Goal: Task Accomplishment & Management: Manage account settings

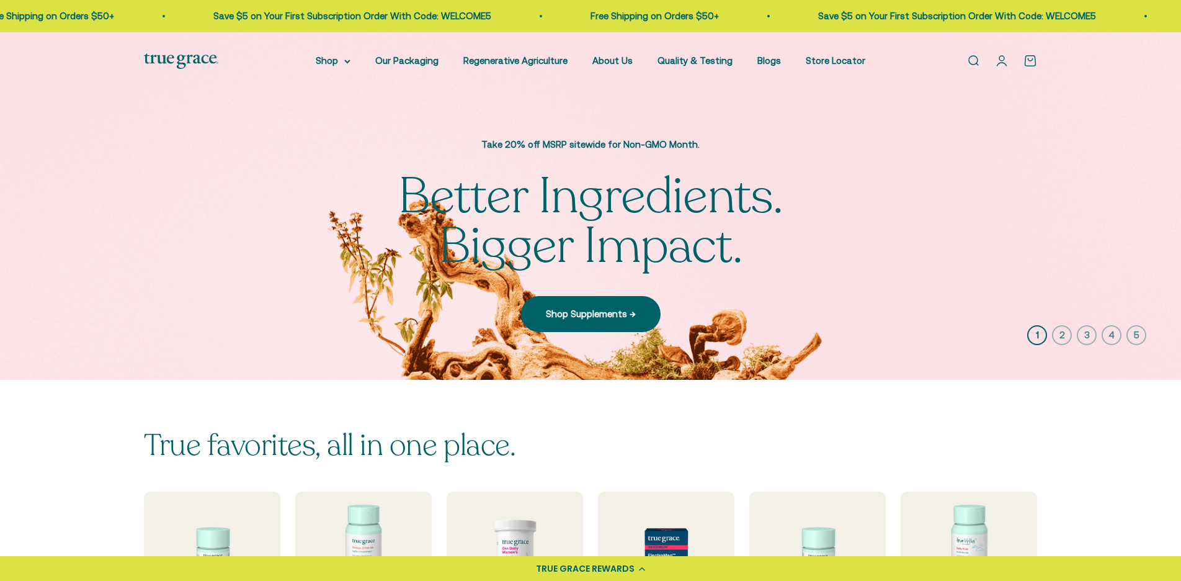
click at [1000, 56] on link "Open account page" at bounding box center [1002, 61] width 14 height 14
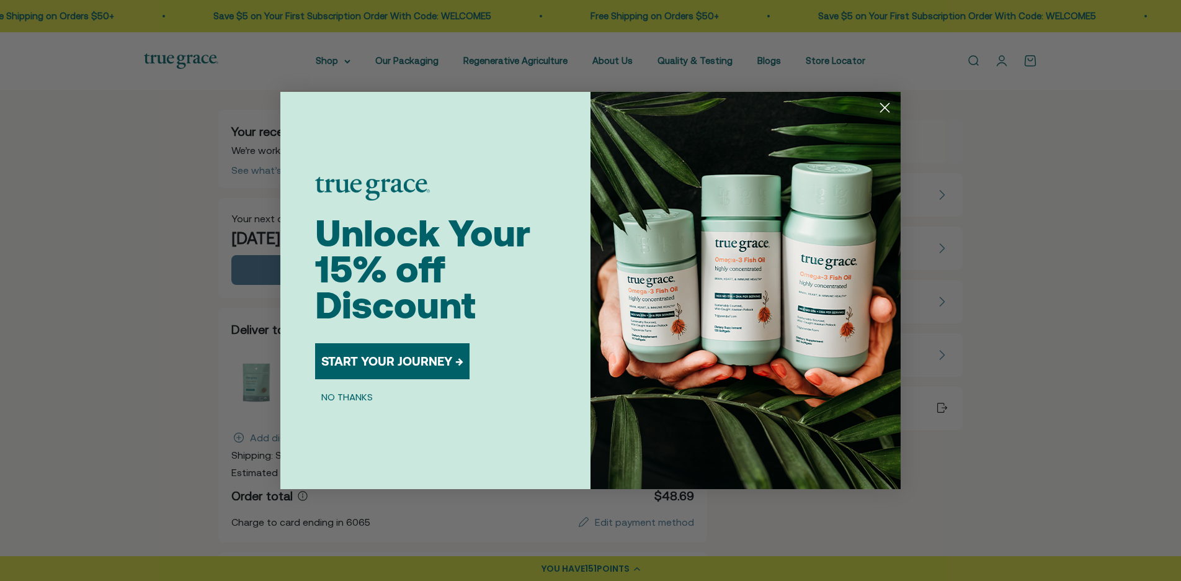
click at [894, 102] on circle "Close dialog" at bounding box center [885, 107] width 20 height 20
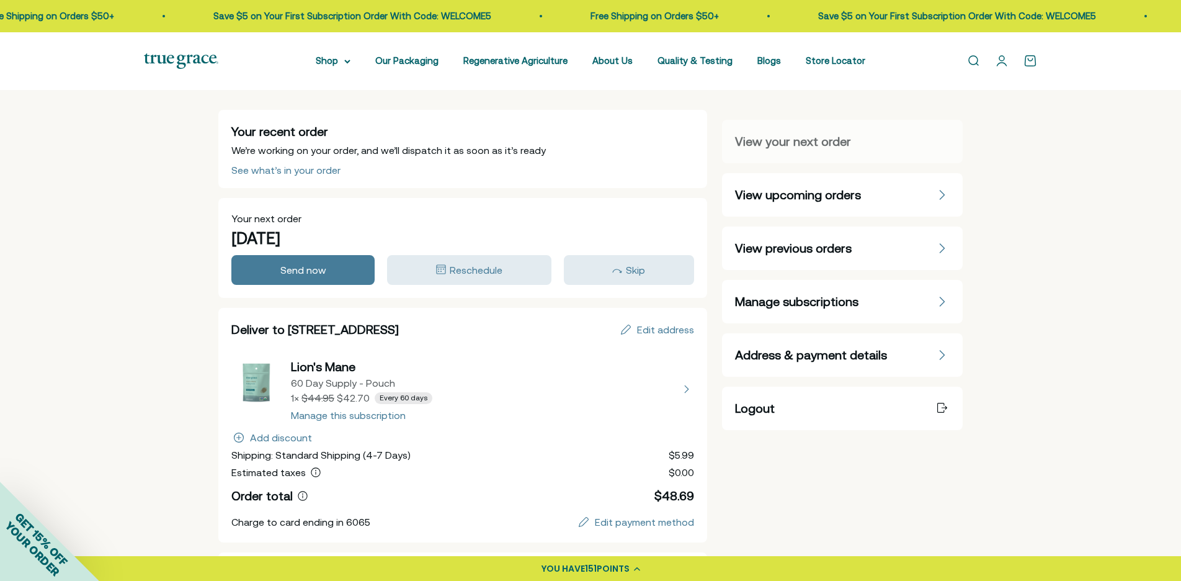
click at [385, 415] on button "view details about Lion's Mane 60 Day Supply - Pouch 1 × $42.70 Every 60 days" at bounding box center [462, 389] width 463 height 62
select select "60 Day Supply - Pouch"
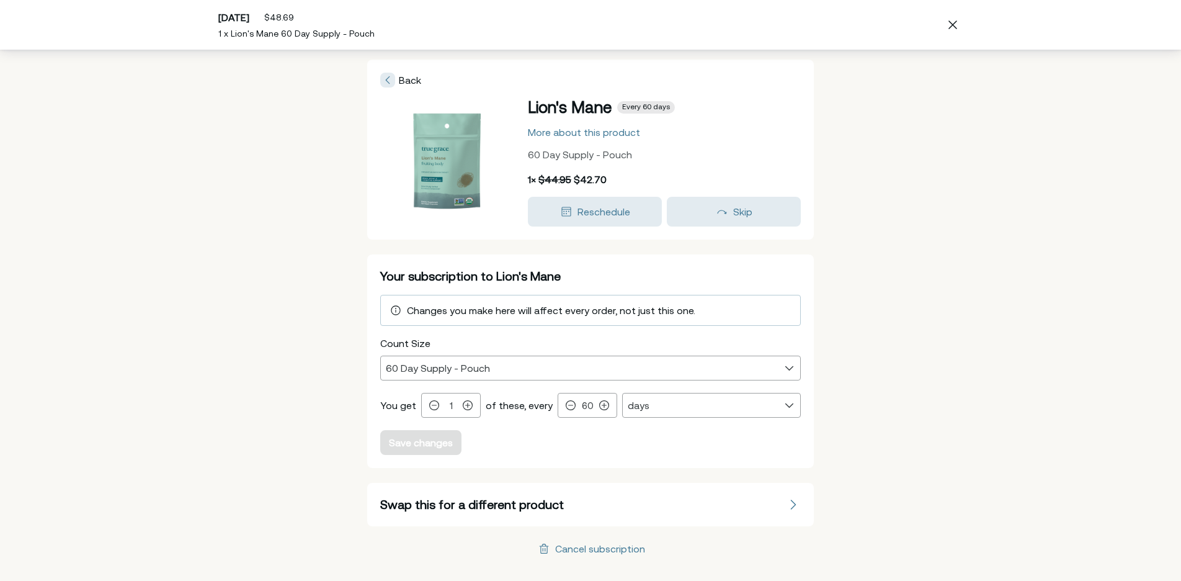
click at [716, 313] on div "Changes you make here will affect every order, not just this one." at bounding box center [590, 310] width 405 height 15
click at [722, 305] on div "Changes you make here will affect every order, not just this one." at bounding box center [590, 310] width 405 height 15
click at [429, 401] on icon at bounding box center [434, 405] width 10 height 10
click at [545, 312] on span "Changes you make here will affect every order, not just this one." at bounding box center [551, 310] width 289 height 11
click at [398, 309] on icon at bounding box center [396, 310] width 10 height 11
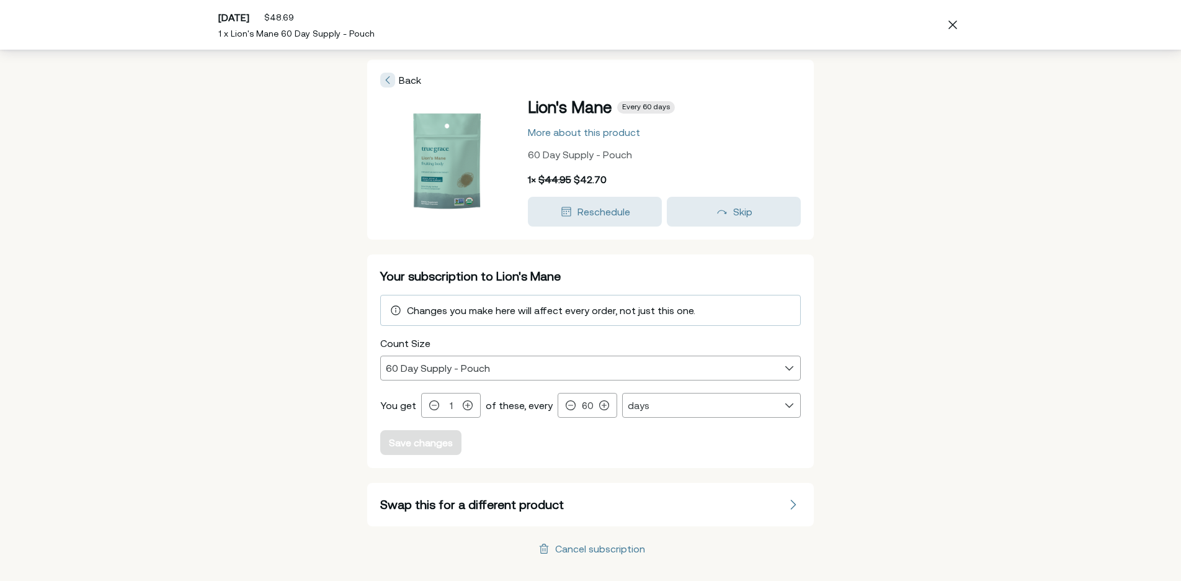
click at [424, 280] on span "Your subscription to Lion's Mane" at bounding box center [470, 276] width 181 height 14
click at [390, 77] on icon at bounding box center [388, 79] width 4 height 7
drag, startPoint x: 557, startPoint y: 107, endPoint x: 565, endPoint y: 125, distance: 19.7
click at [557, 107] on span "Lion's Mane" at bounding box center [570, 107] width 84 height 18
click at [566, 131] on div "More about this product" at bounding box center [584, 132] width 112 height 10
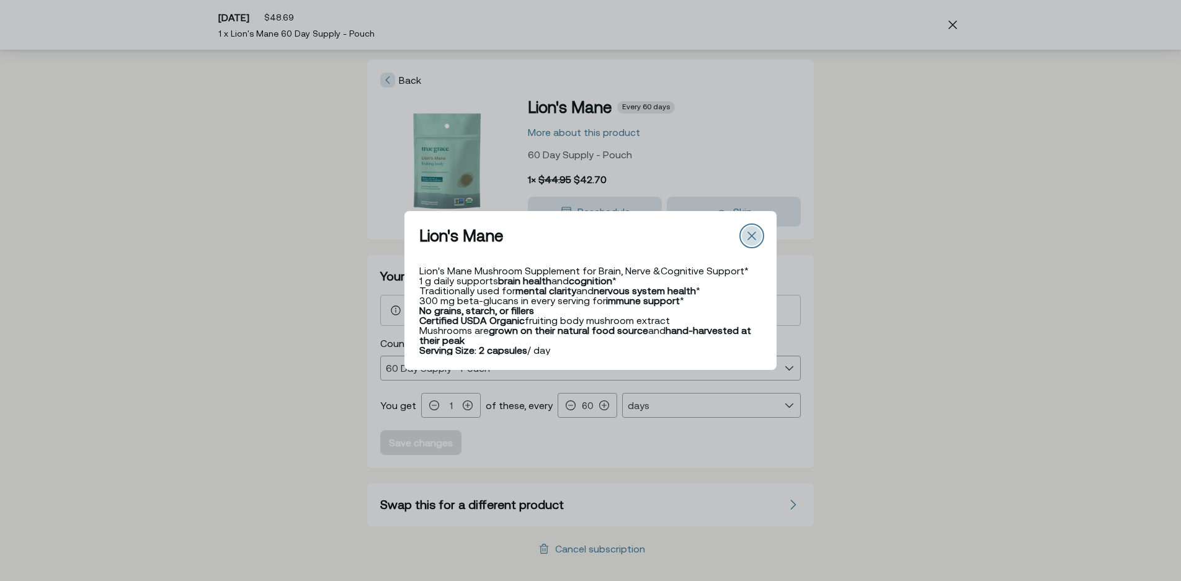
click at [756, 231] on div "Close" at bounding box center [752, 236] width 20 height 20
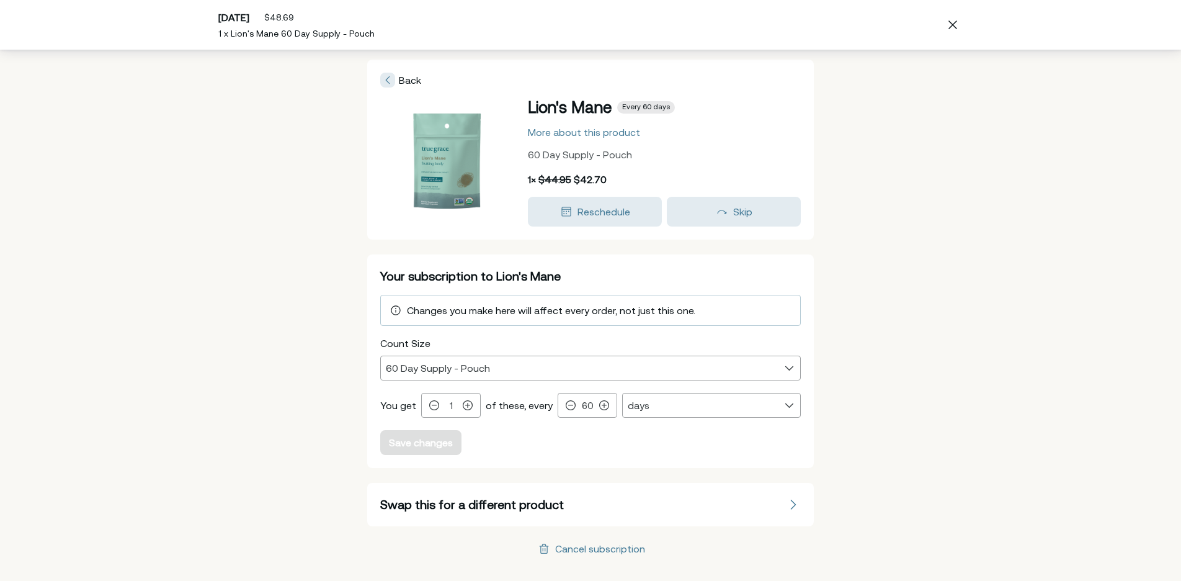
click at [419, 168] on img at bounding box center [447, 162] width 124 height 124
drag, startPoint x: 571, startPoint y: 176, endPoint x: 573, endPoint y: 151, distance: 24.9
click at [571, 173] on div "$44.95" at bounding box center [555, 179] width 33 height 15
click at [573, 151] on span "60 Day Supply - Pouch" at bounding box center [580, 154] width 104 height 11
click at [575, 135] on div "More about this product" at bounding box center [584, 132] width 112 height 10
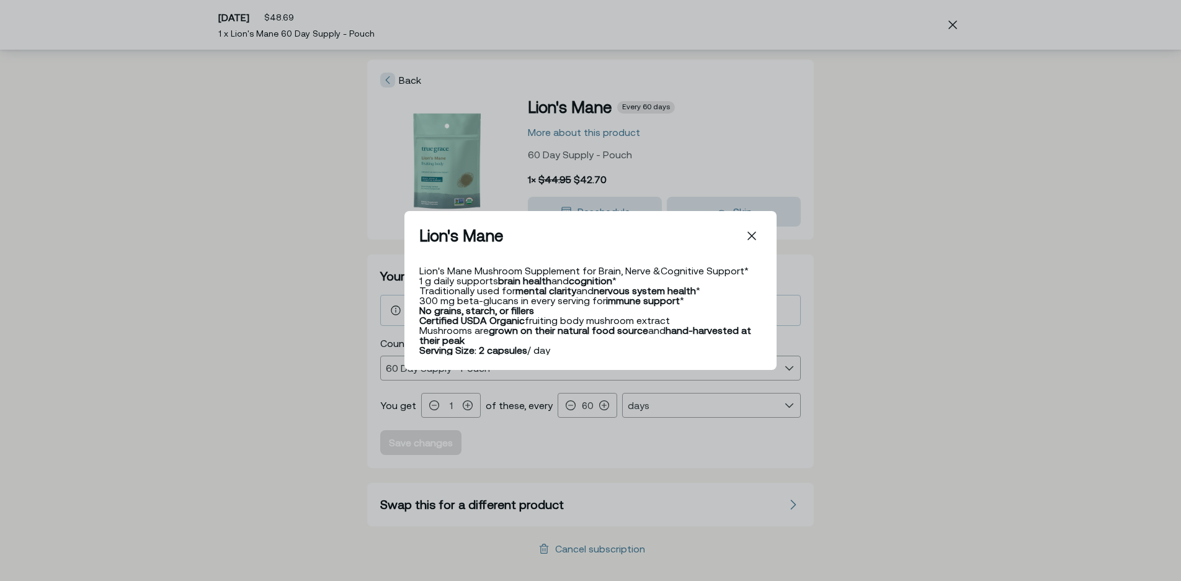
click at [779, 244] on div "Back Lion's Mane Lion's Mane Mushroom Supplement for Brain, Nerve & Cognitive S…" at bounding box center [590, 290] width 1181 height 581
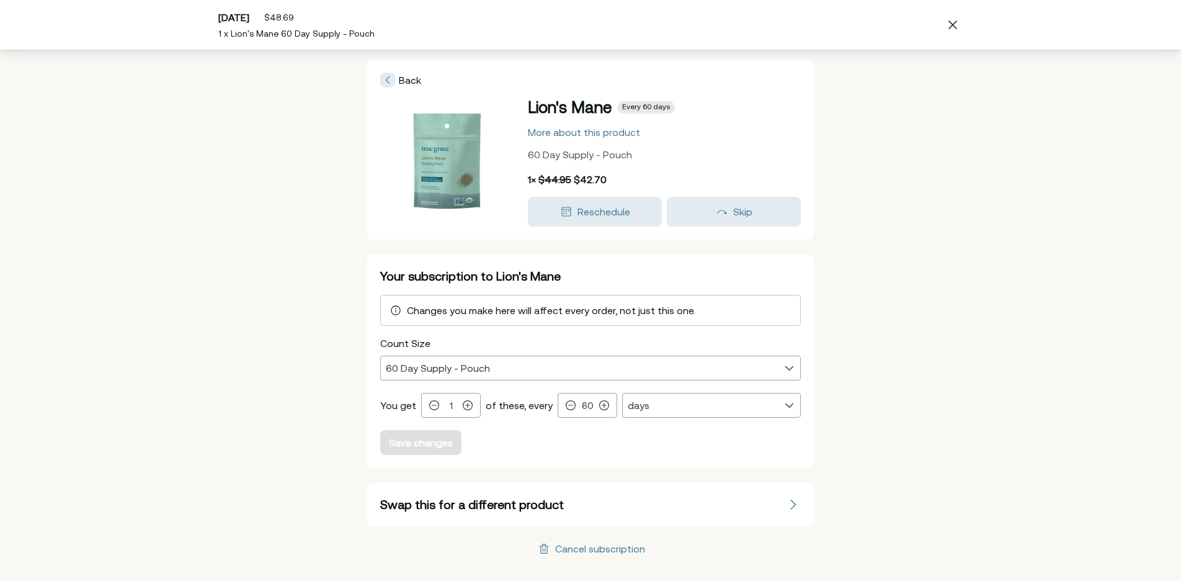
drag, startPoint x: 717, startPoint y: 226, endPoint x: 714, endPoint y: 250, distance: 24.3
click at [620, 550] on div "Cancel subscription" at bounding box center [600, 549] width 90 height 10
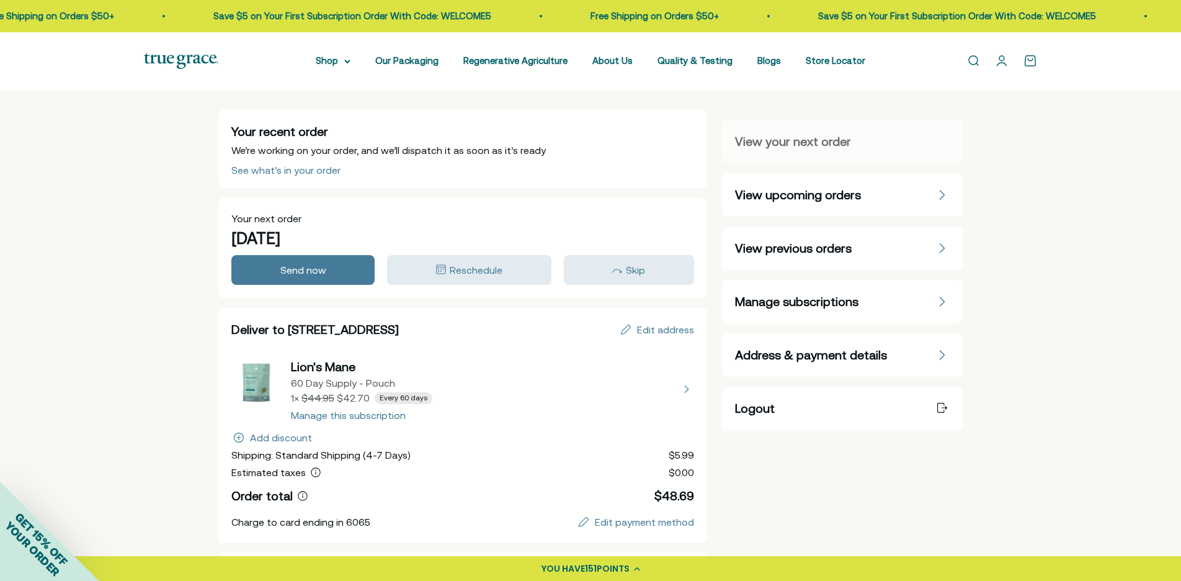
click at [321, 365] on button "view details about Lion's Mane 60 Day Supply - Pouch 1 × $42.70 Every 60 days" at bounding box center [462, 389] width 463 height 62
select select "60 Day Supply - Pouch"
click at [980, 61] on link "Open search" at bounding box center [974, 61] width 14 height 14
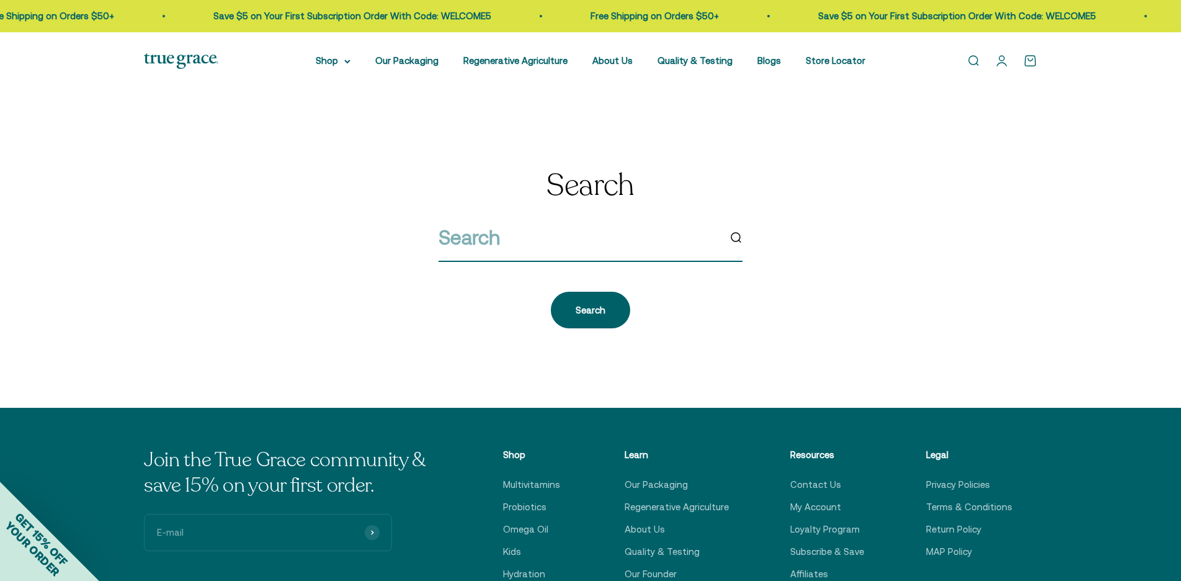
click at [619, 244] on input "search" at bounding box center [579, 238] width 280 height 32
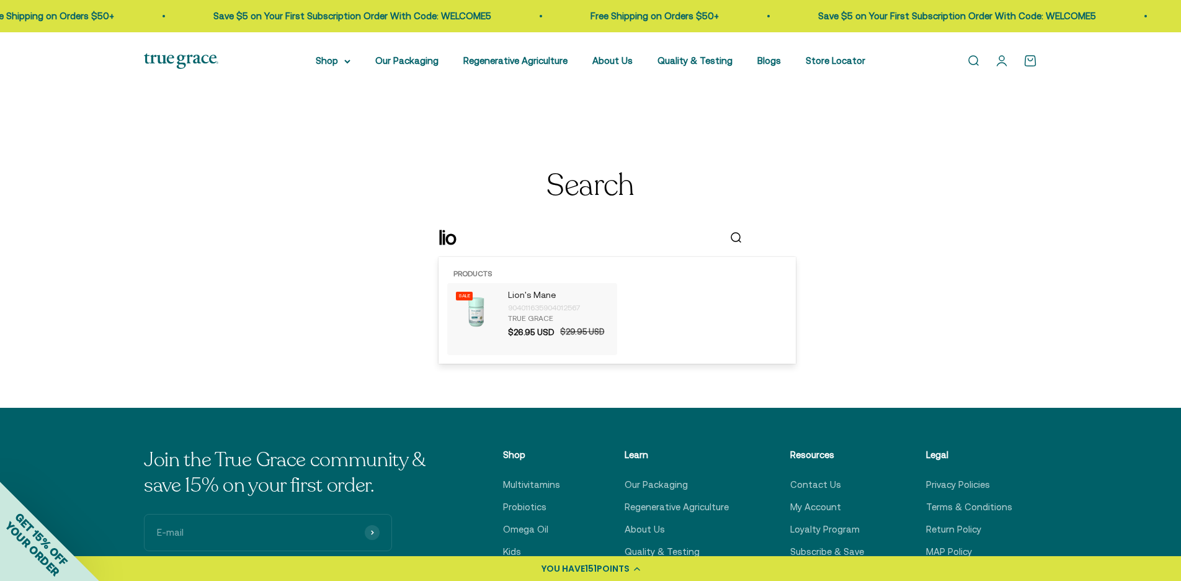
type input "lio"
click at [558, 302] on div "904011635904012567" at bounding box center [559, 308] width 103 height 12
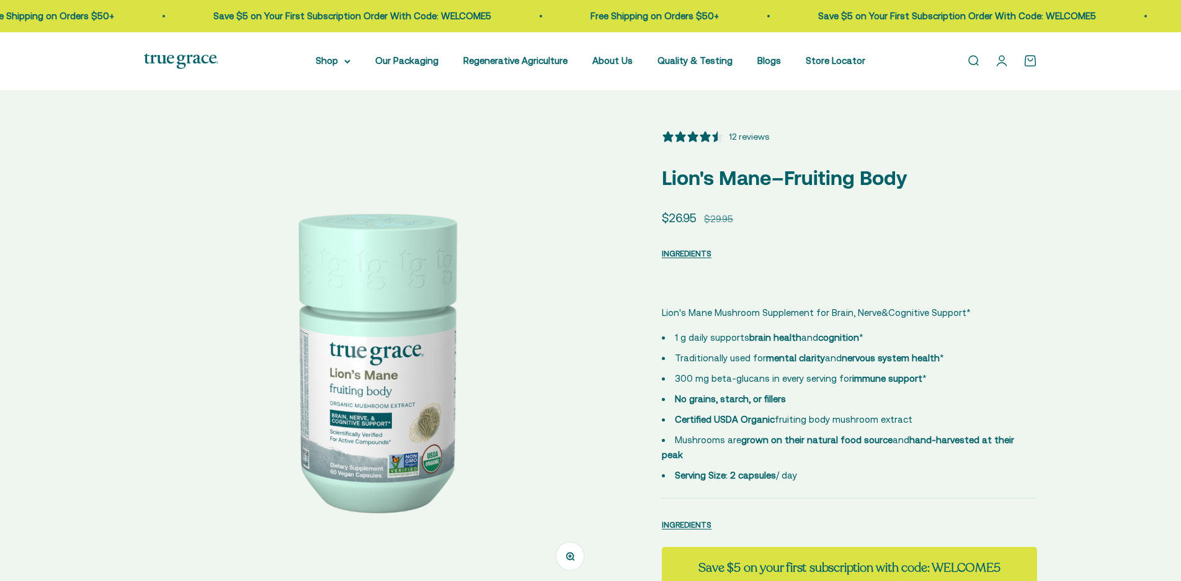
select select "3"
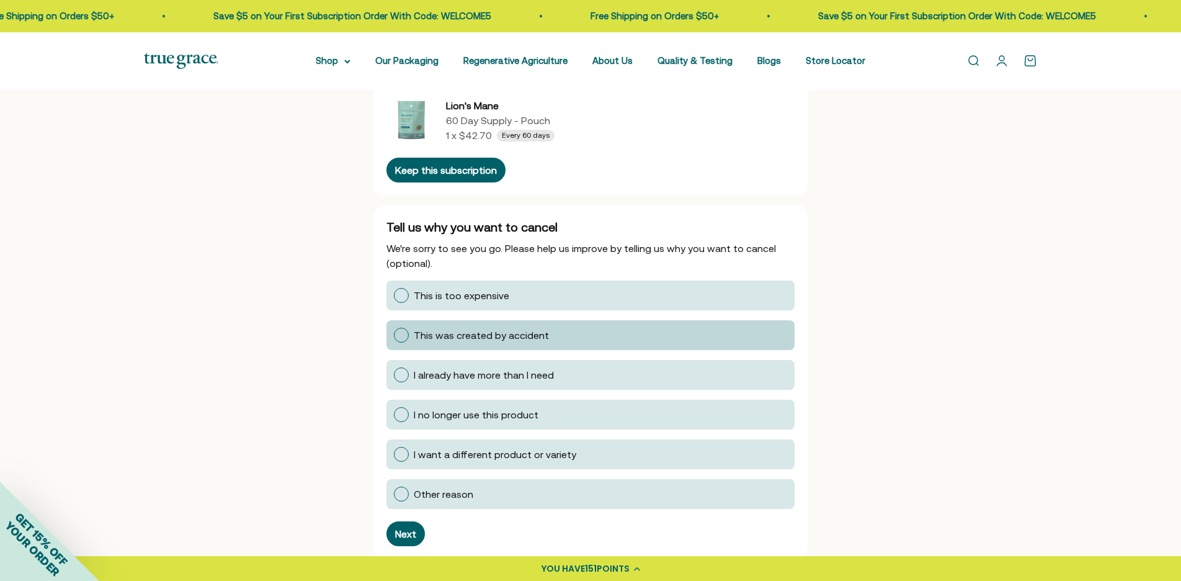
scroll to position [116, 0]
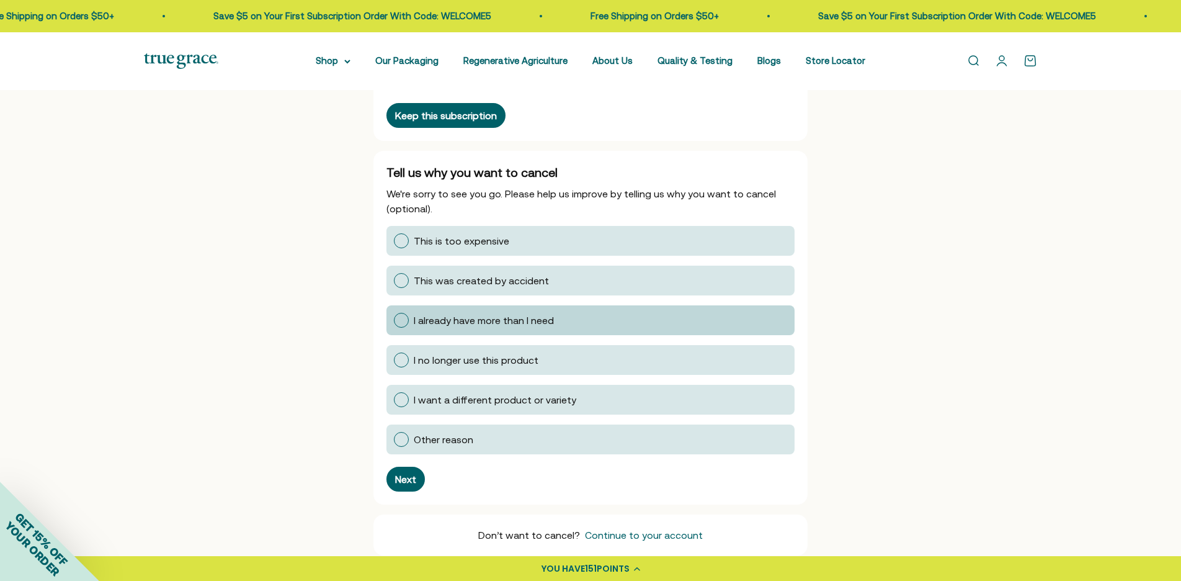
click at [539, 327] on div "I already have more than I need" at bounding box center [601, 320] width 374 height 15
click at [393, 320] on input "I already have more than I need" at bounding box center [393, 320] width 0 height 0
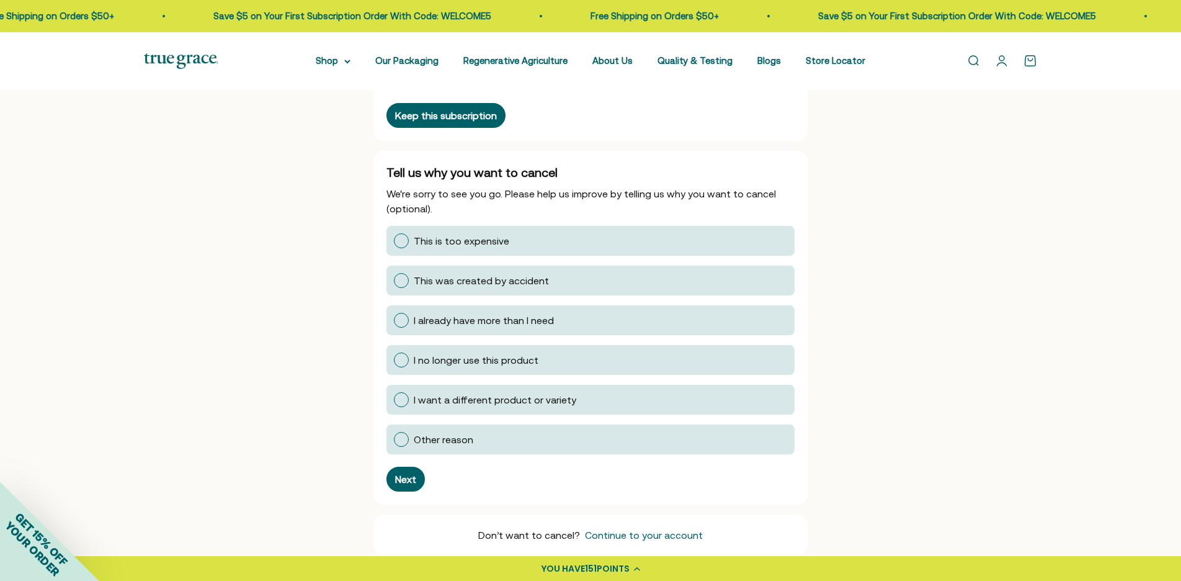
scroll to position [8, 0]
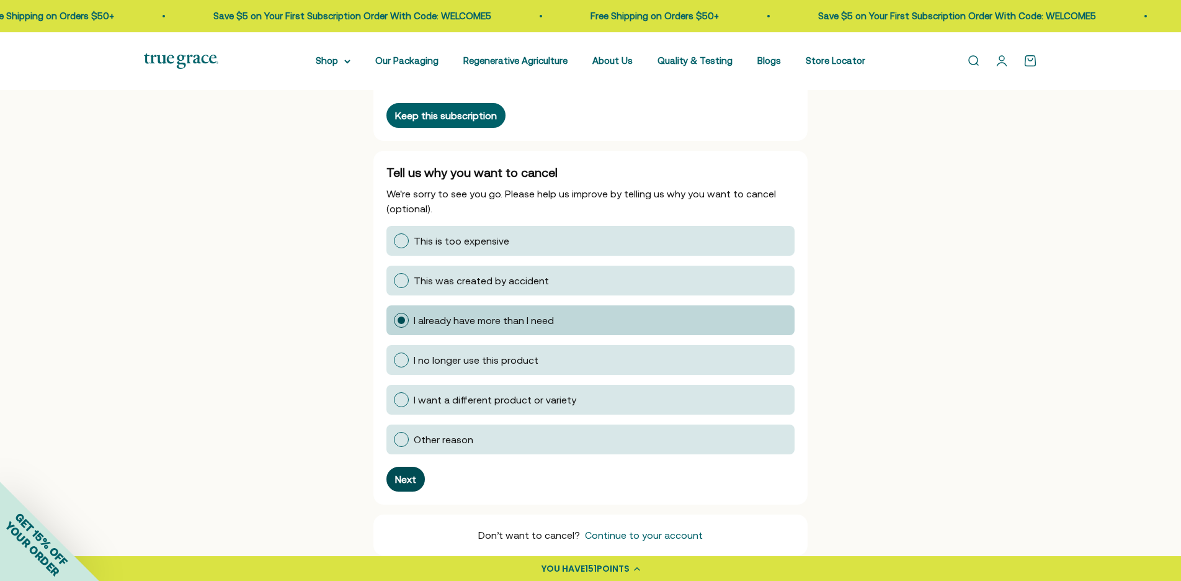
click at [412, 480] on div "Next" at bounding box center [405, 479] width 21 height 10
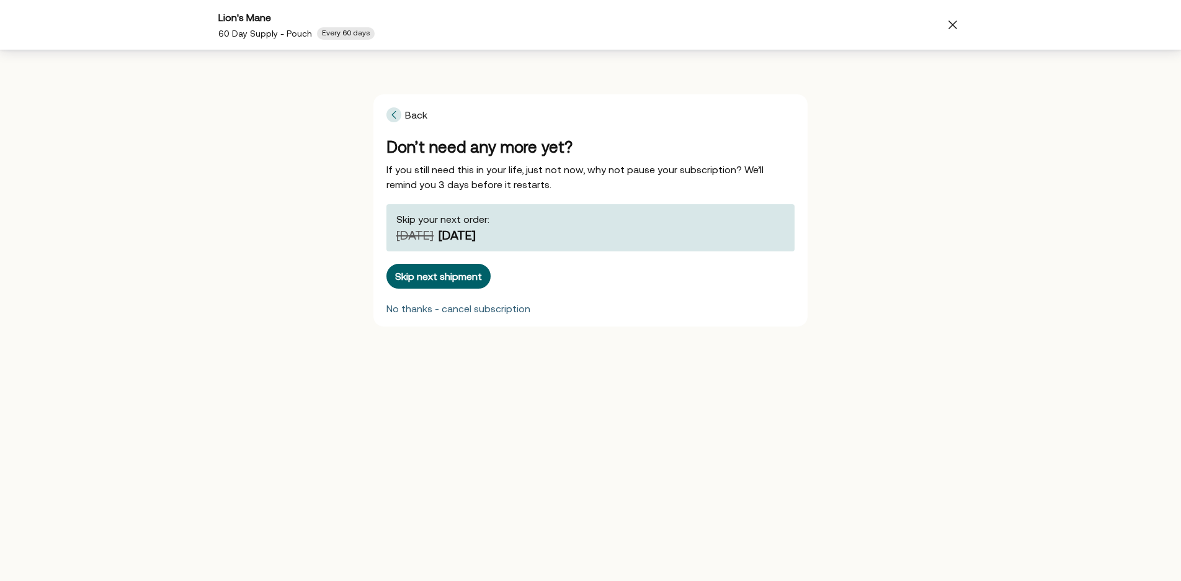
click at [504, 308] on div "No thanks - cancel subscription" at bounding box center [459, 308] width 144 height 10
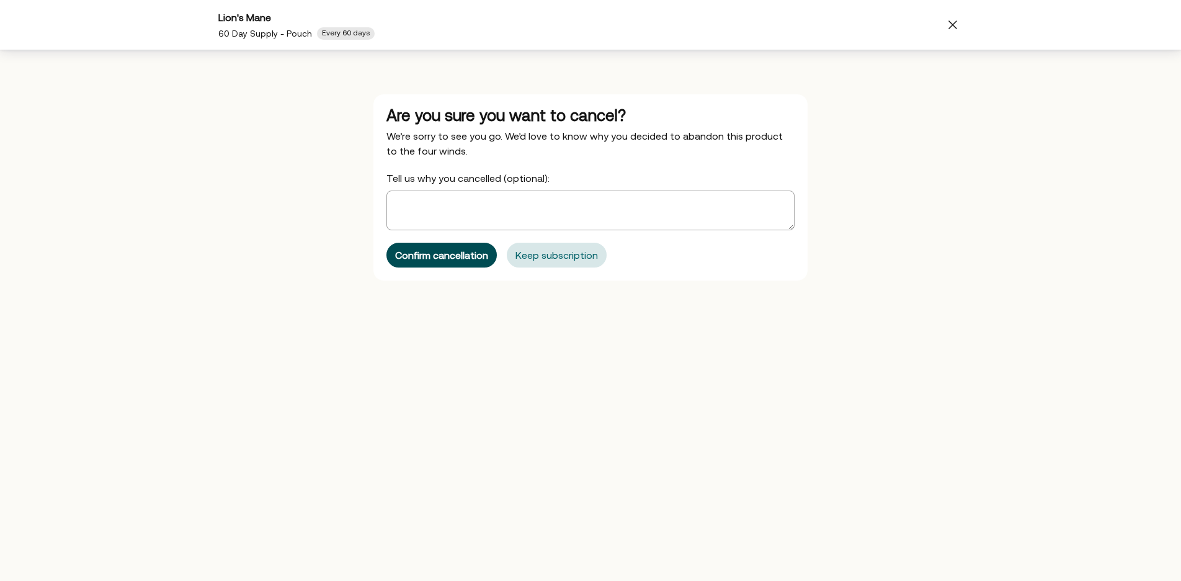
click at [461, 252] on div "Confirm cancellation" at bounding box center [441, 255] width 93 height 10
